Goal: Information Seeking & Learning: Understand process/instructions

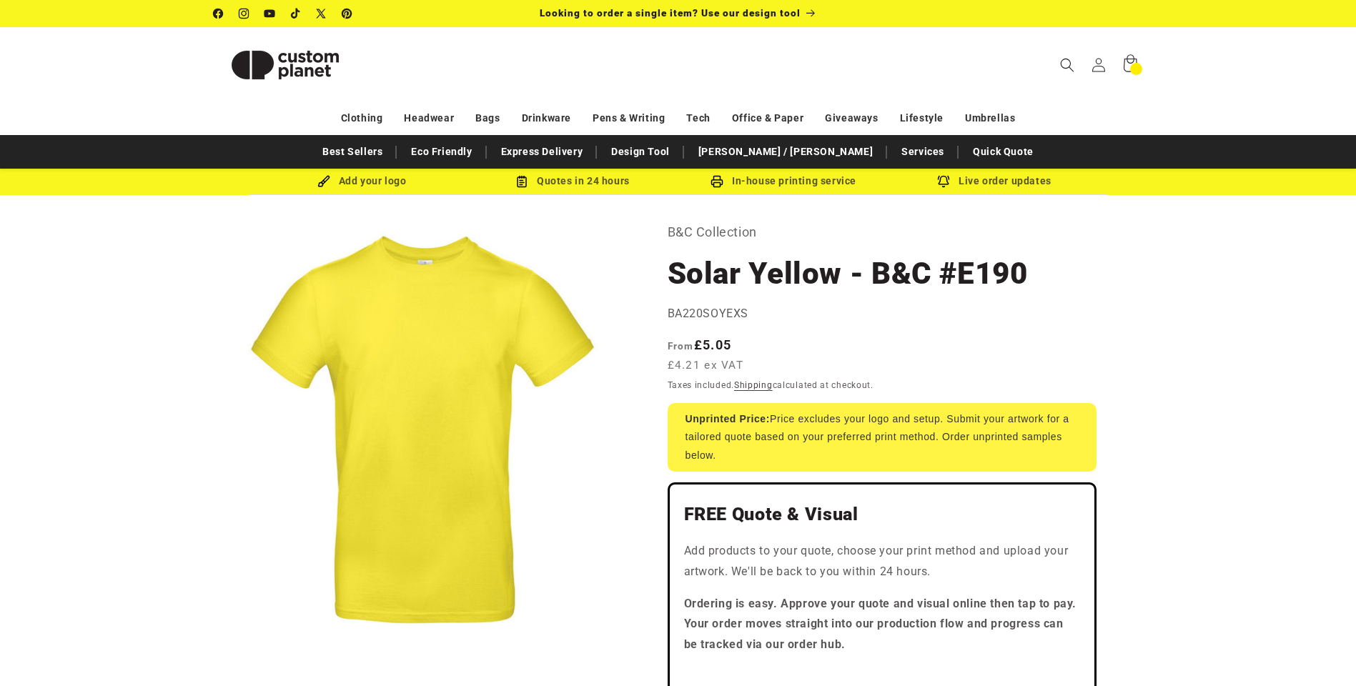
select select "***"
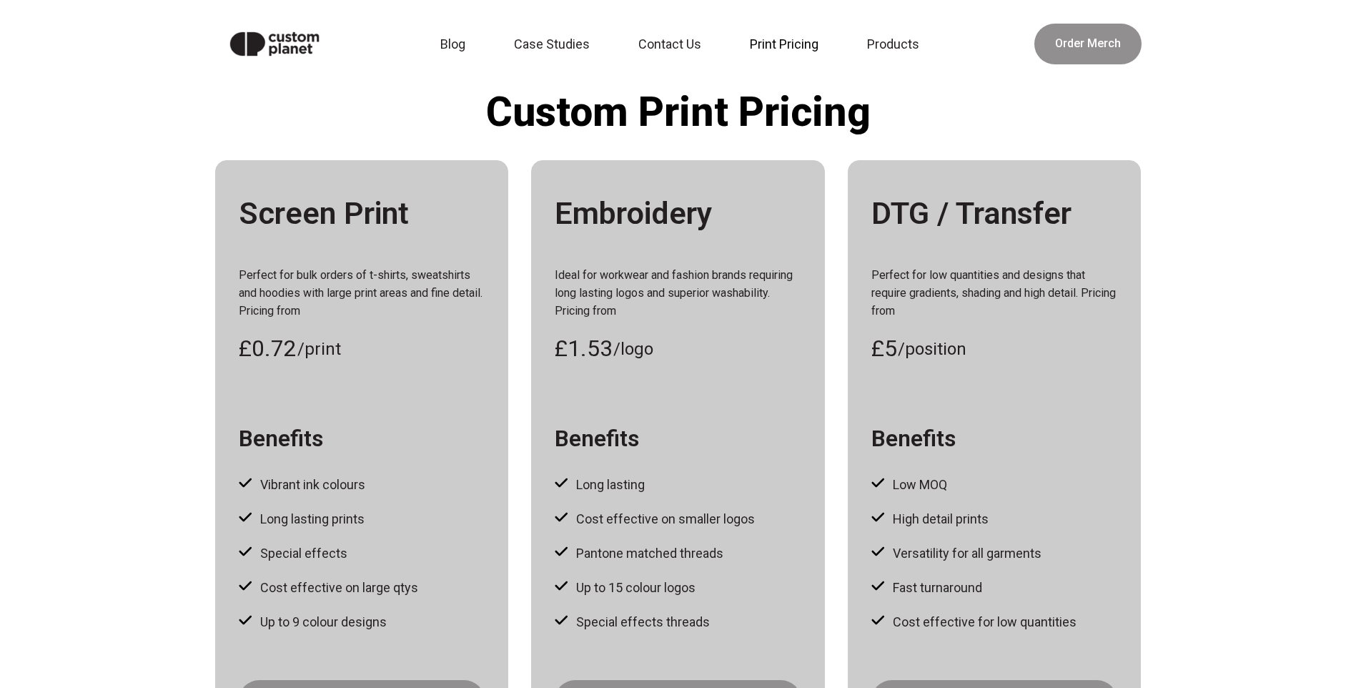
click at [764, 46] on link "Print Pricing" at bounding box center [788, 44] width 94 height 31
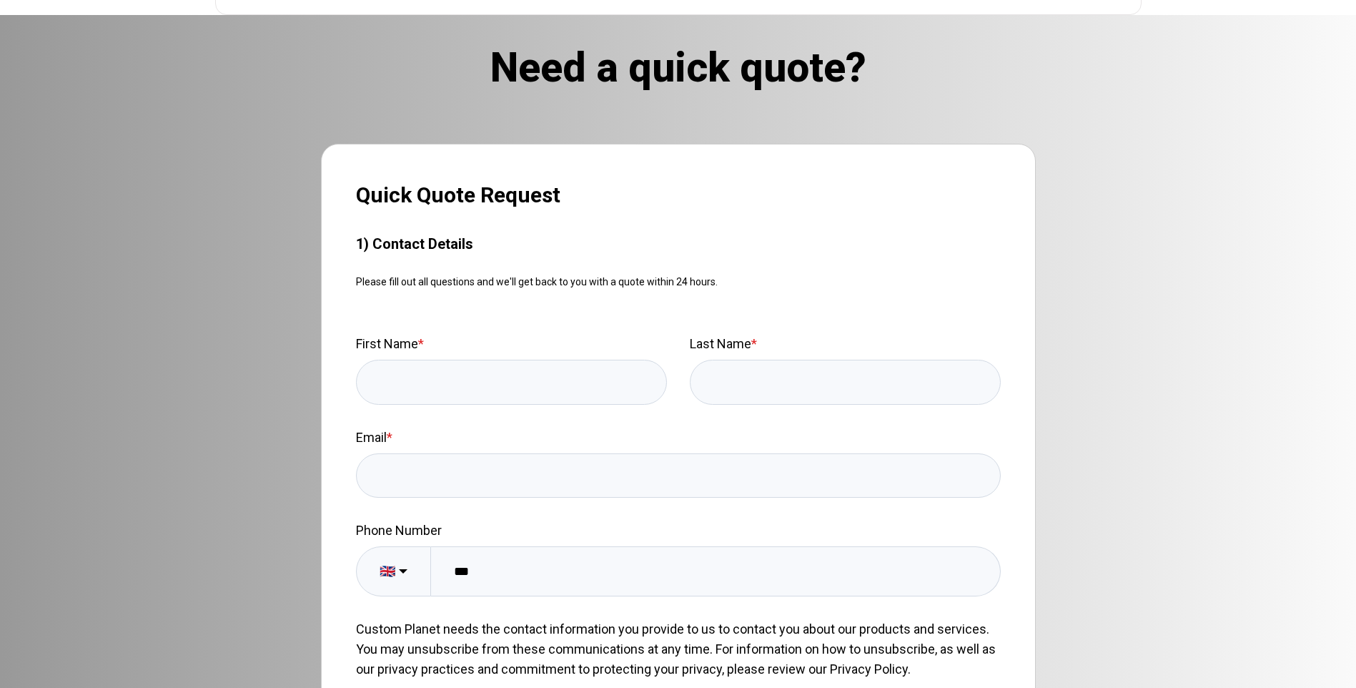
scroll to position [733, 0]
